Goal: Information Seeking & Learning: Check status

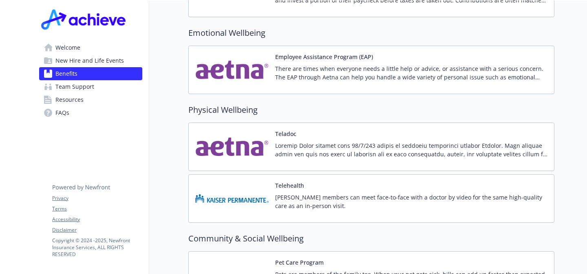
scroll to position [1651, 0]
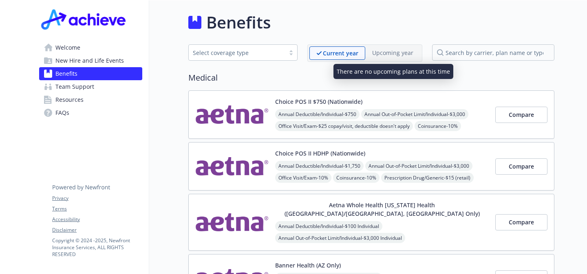
click at [394, 55] on p "Upcoming year" at bounding box center [392, 52] width 41 height 9
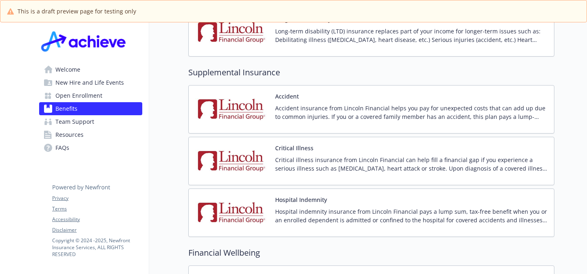
scroll to position [947, 0]
